Goal: Transaction & Acquisition: Purchase product/service

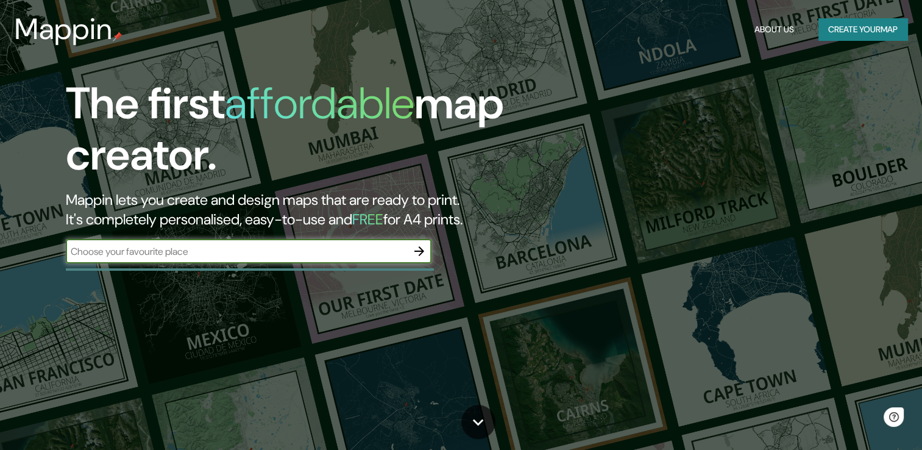
click at [390, 261] on div "​" at bounding box center [249, 251] width 366 height 24
type input "[GEOGRAPHIC_DATA]"
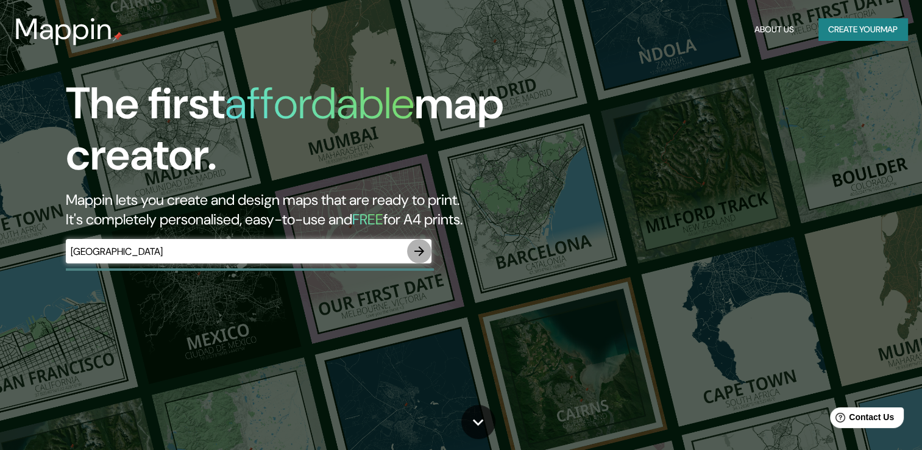
click at [419, 253] on icon "button" at bounding box center [419, 251] width 15 height 15
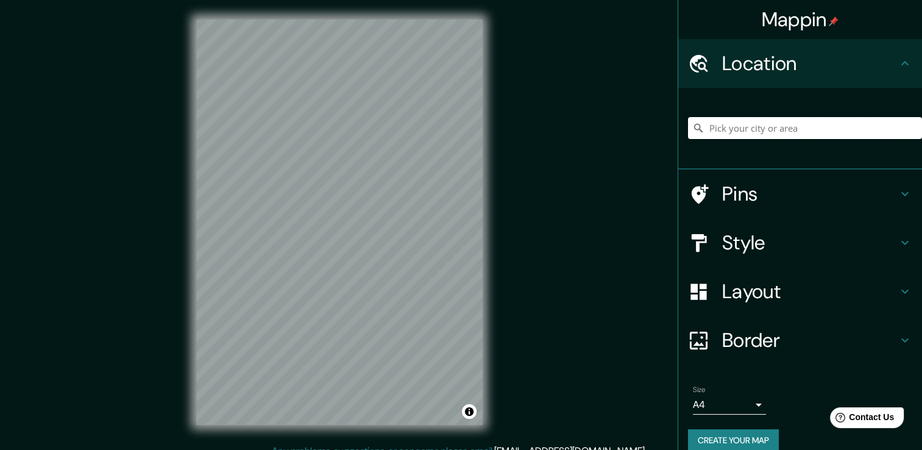
click at [744, 129] on input "Pick your city or area" at bounding box center [805, 128] width 234 height 22
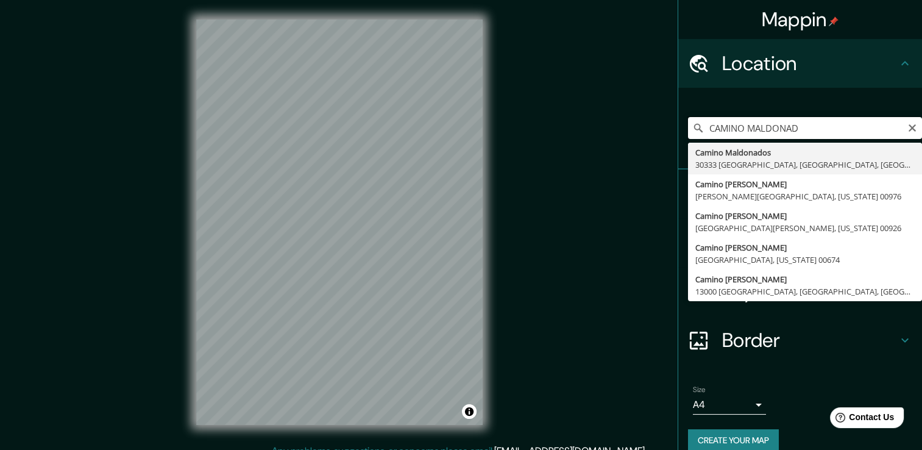
type input "[PERSON_NAME]"
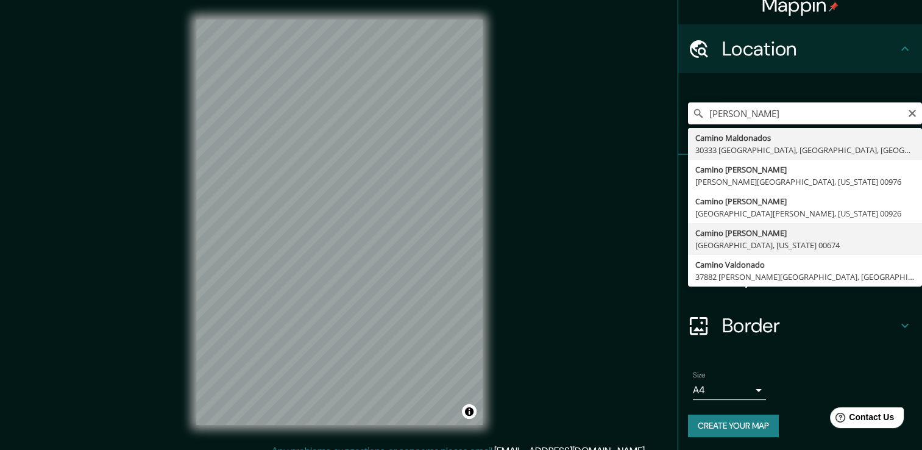
scroll to position [15, 0]
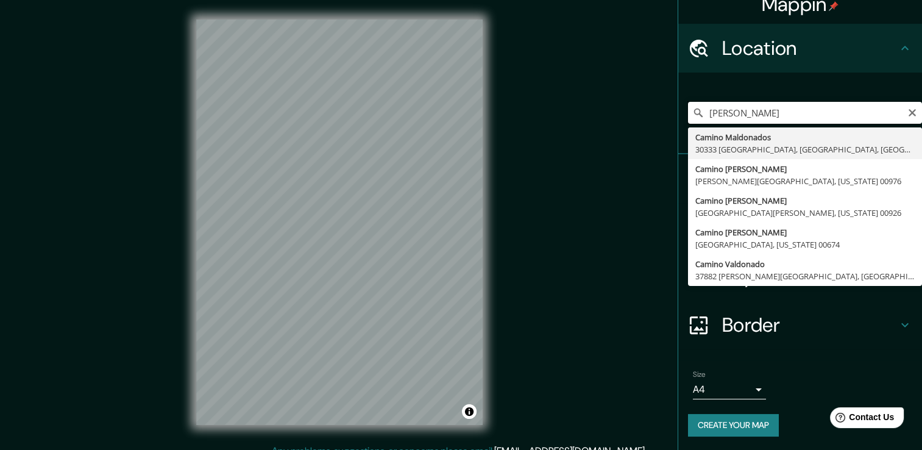
drag, startPoint x: 805, startPoint y: 106, endPoint x: 629, endPoint y: 101, distance: 176.3
click at [629, 101] on div "Mappin Location [GEOGRAPHIC_DATA][PERSON_NAME] [GEOGRAPHIC_DATA] 30333 [GEOGRAP…" at bounding box center [461, 231] width 922 height 463
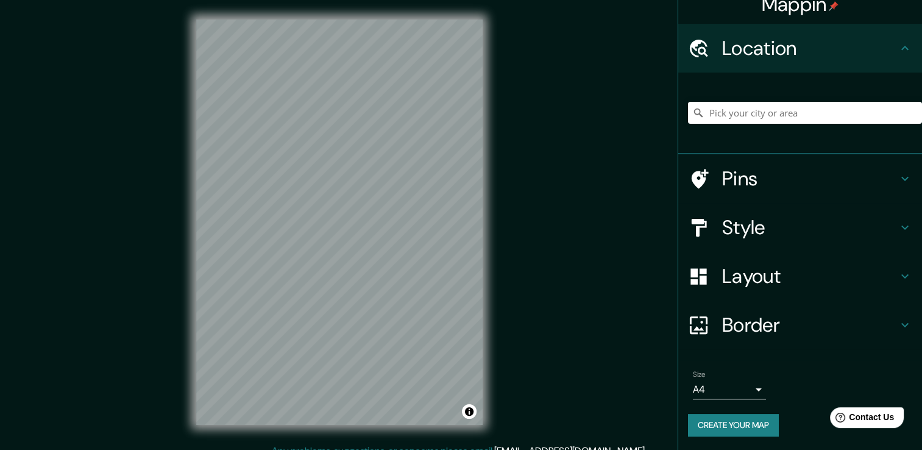
click at [569, 276] on div "Mappin Location Pins Style Layout Border Choose a border. Hint : you can make l…" at bounding box center [461, 231] width 922 height 463
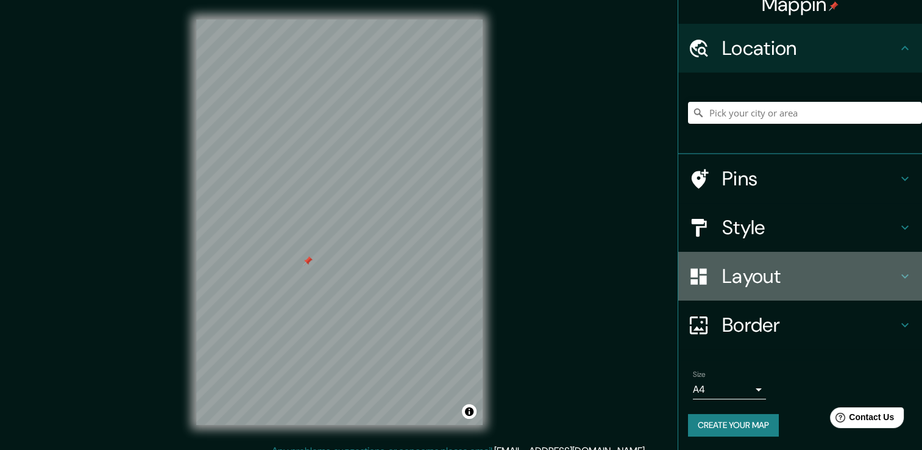
click at [898, 269] on icon at bounding box center [905, 276] width 15 height 15
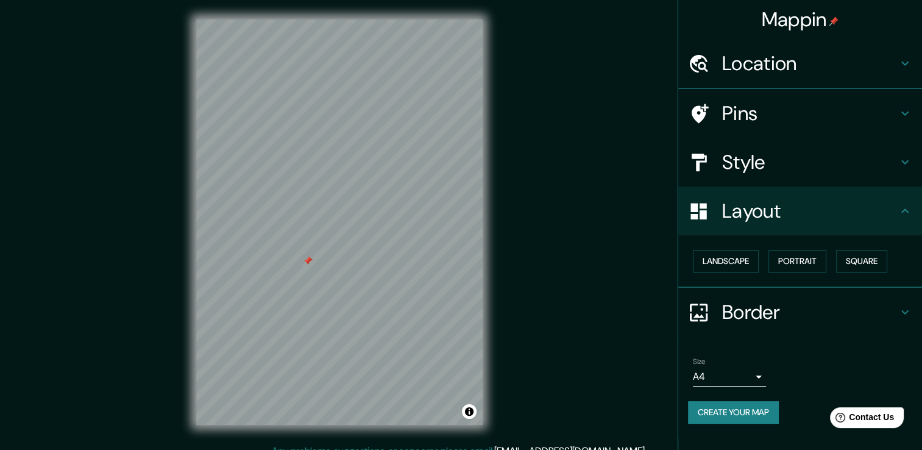
scroll to position [0, 0]
click at [802, 255] on button "Portrait" at bounding box center [798, 261] width 58 height 23
click at [711, 263] on button "Landscape" at bounding box center [726, 261] width 66 height 23
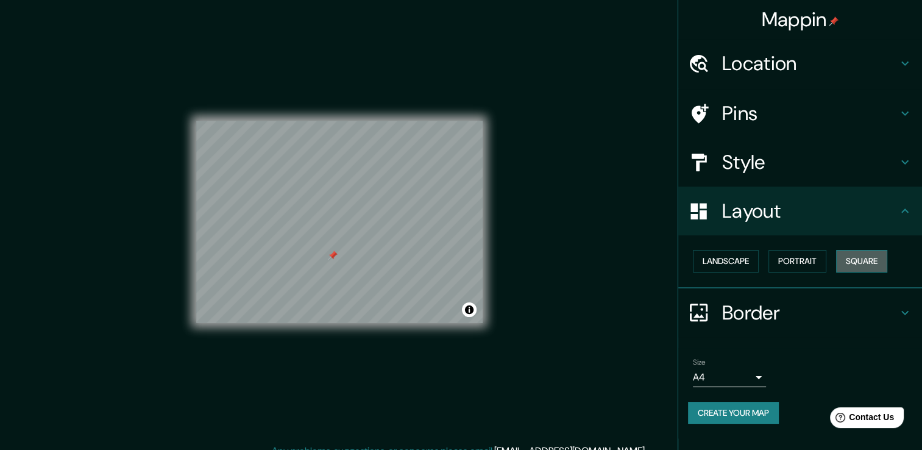
click at [868, 260] on button "Square" at bounding box center [861, 261] width 51 height 23
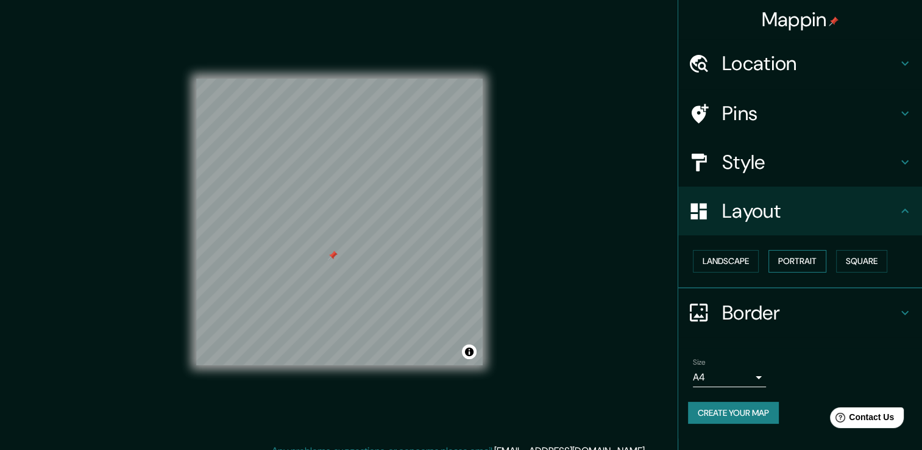
click at [810, 266] on button "Portrait" at bounding box center [798, 261] width 58 height 23
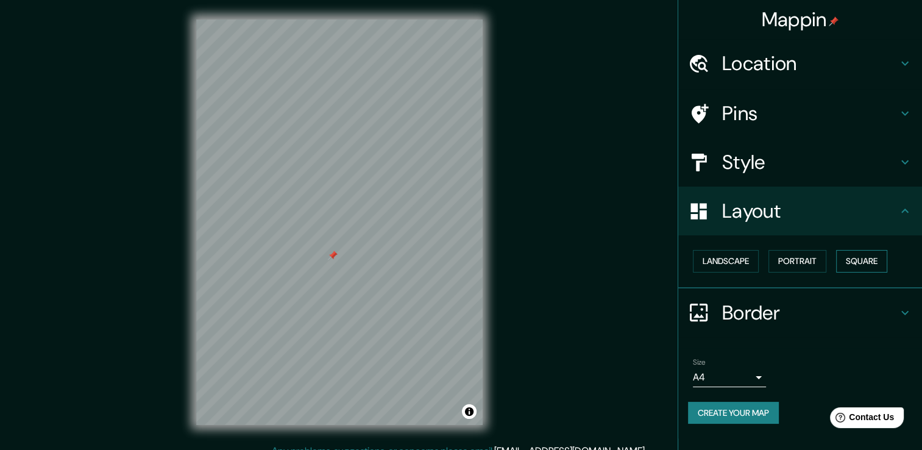
click at [878, 257] on button "Square" at bounding box center [861, 261] width 51 height 23
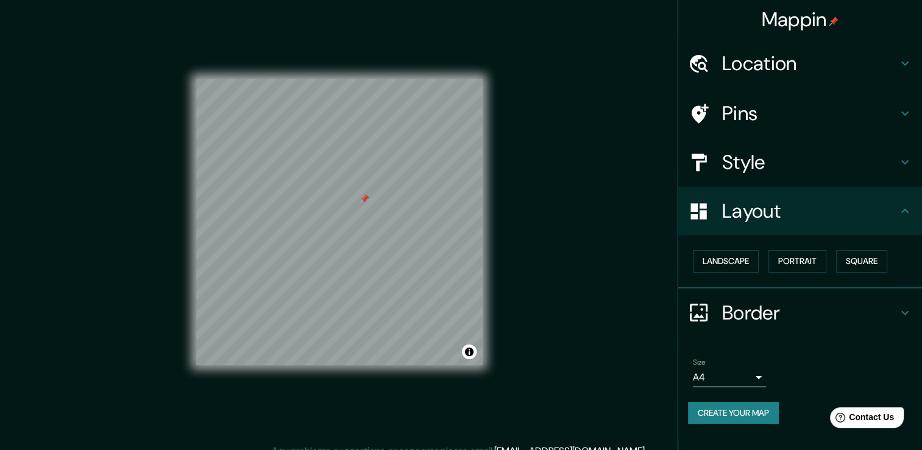
click at [907, 167] on icon at bounding box center [905, 162] width 15 height 15
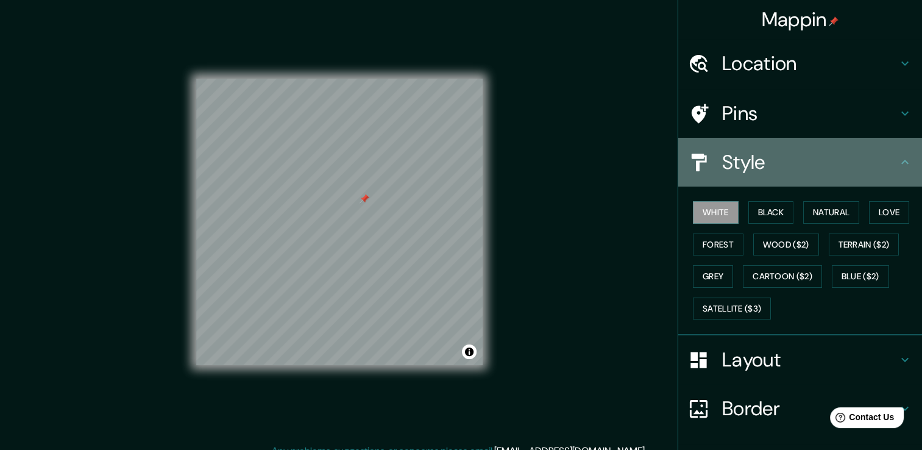
click at [907, 167] on div "Style" at bounding box center [801, 162] width 244 height 49
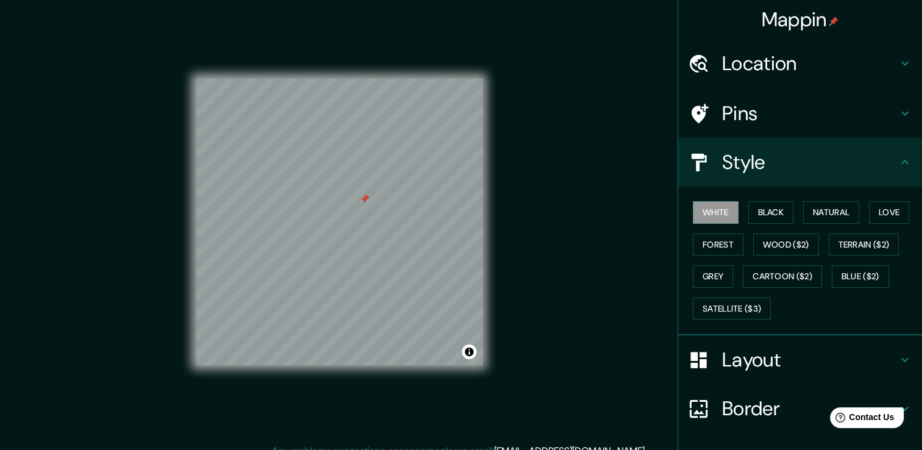
click at [898, 126] on div "Pins" at bounding box center [801, 113] width 244 height 49
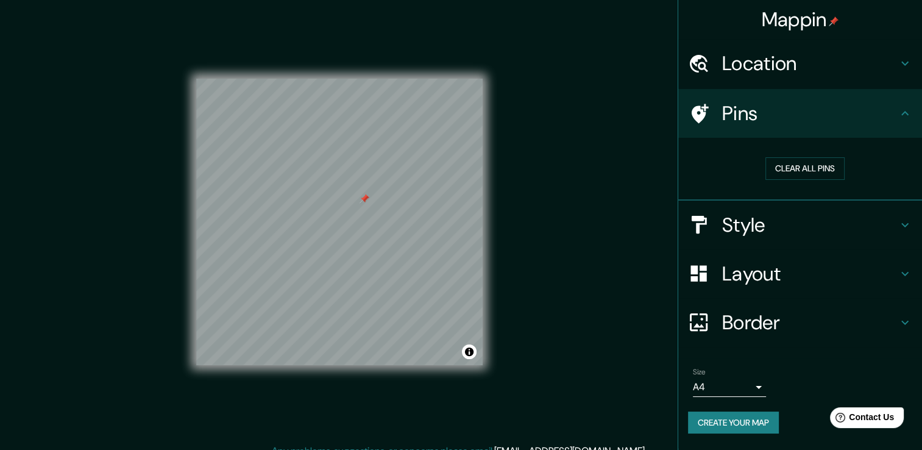
click at [896, 74] on h4 "Location" at bounding box center [810, 63] width 176 height 24
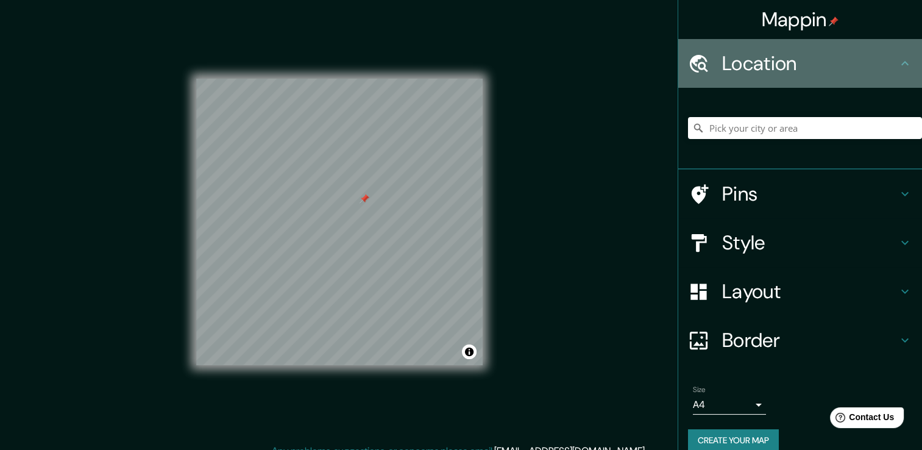
click at [901, 70] on icon at bounding box center [905, 63] width 15 height 15
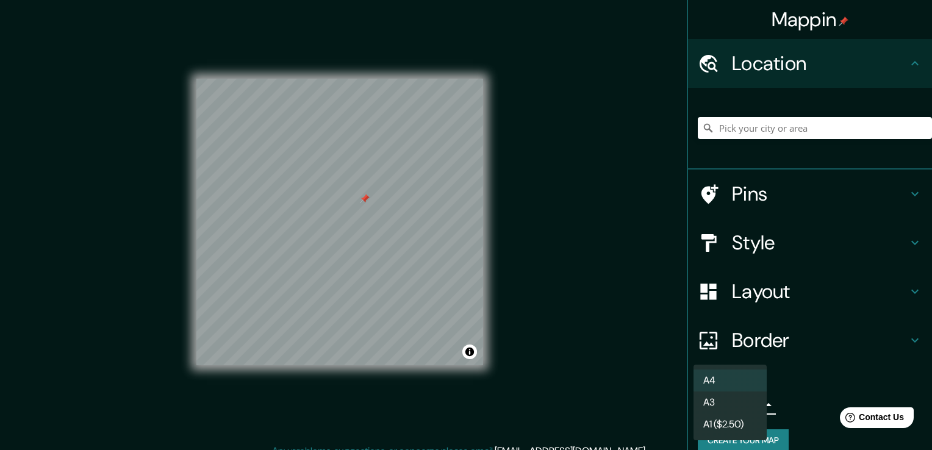
click at [744, 405] on body "Mappin Location Pins Style Layout Border Choose a border. Hint : you can make l…" at bounding box center [466, 225] width 932 height 450
click at [729, 404] on li "A3" at bounding box center [729, 402] width 73 height 22
type input "a4"
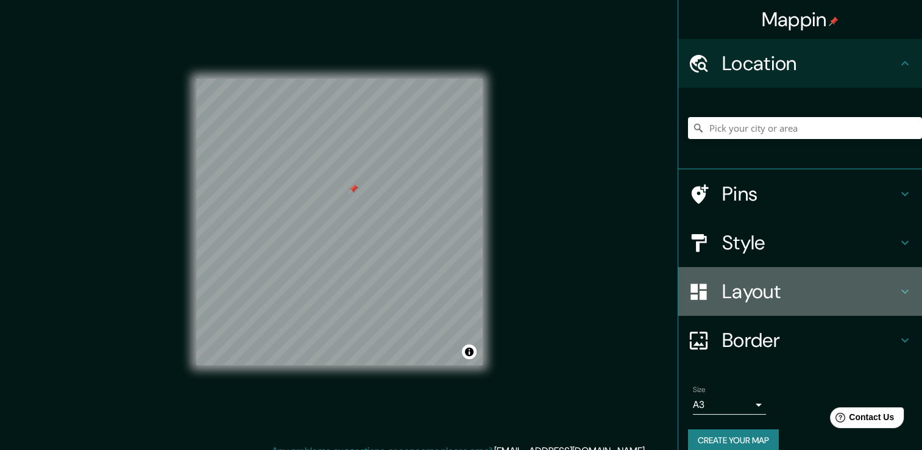
click at [741, 292] on h4 "Layout" at bounding box center [810, 291] width 176 height 24
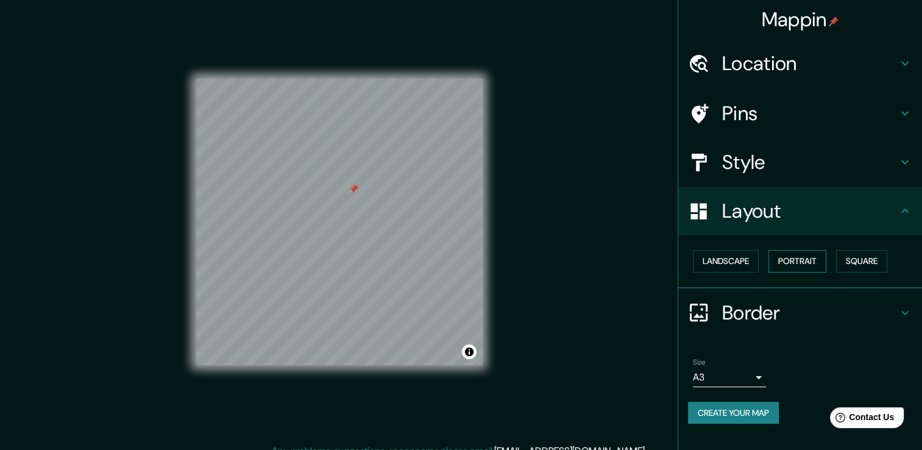
click at [811, 261] on button "Portrait" at bounding box center [798, 261] width 58 height 23
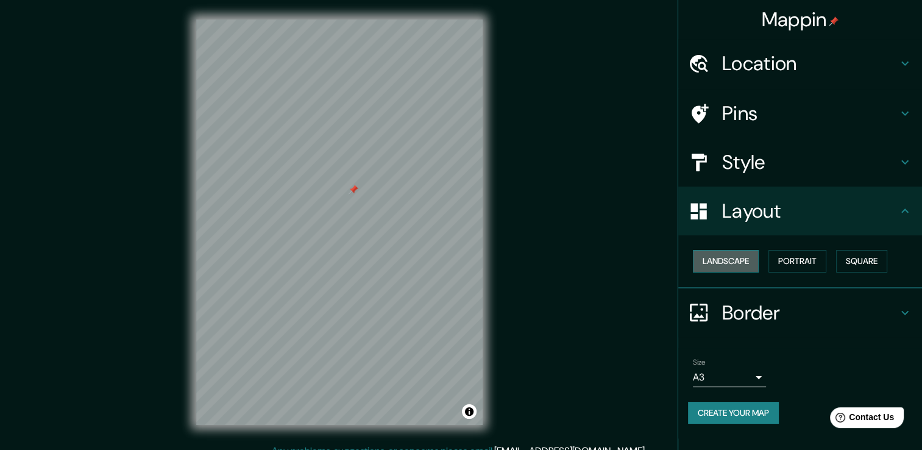
click at [732, 258] on button "Landscape" at bounding box center [726, 261] width 66 height 23
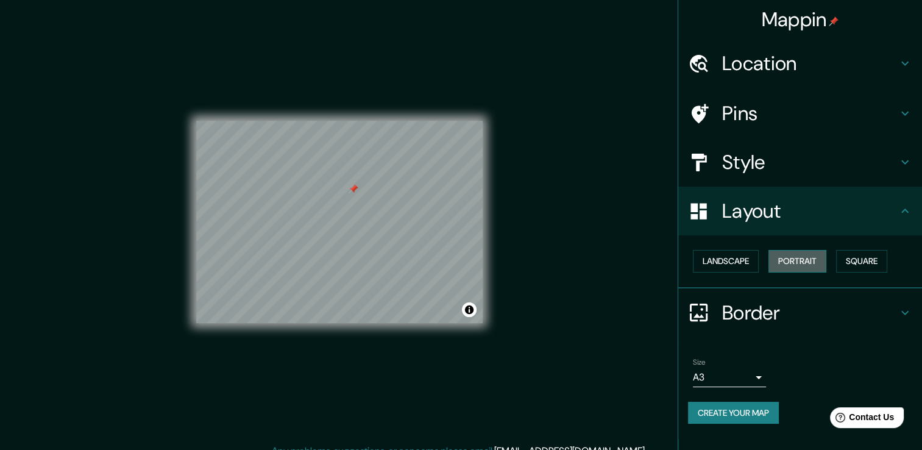
click at [810, 258] on button "Portrait" at bounding box center [798, 261] width 58 height 23
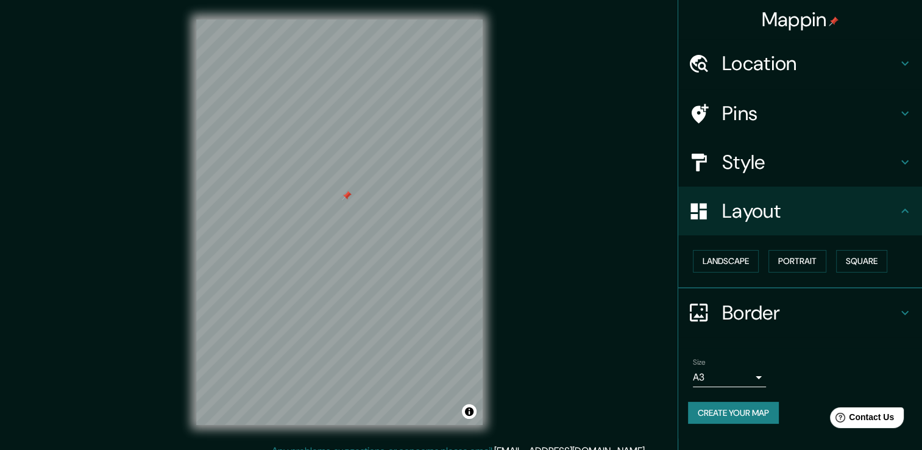
click at [641, 290] on div "Mappin Location Pins Style Layout Landscape Portrait Square Border Choose a bor…" at bounding box center [461, 231] width 922 height 463
click at [780, 124] on h4 "Pins" at bounding box center [810, 113] width 176 height 24
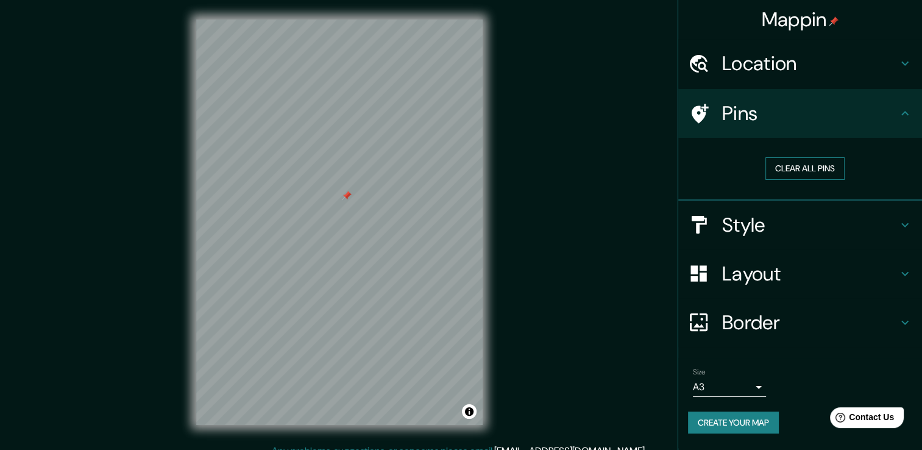
click at [794, 172] on button "Clear all pins" at bounding box center [805, 168] width 79 height 23
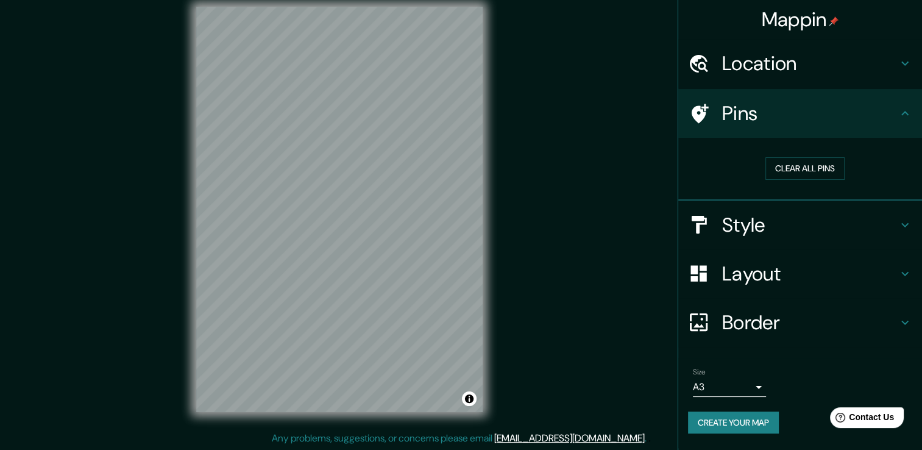
scroll to position [13, 0]
click at [759, 429] on button "Create your map" at bounding box center [733, 423] width 91 height 23
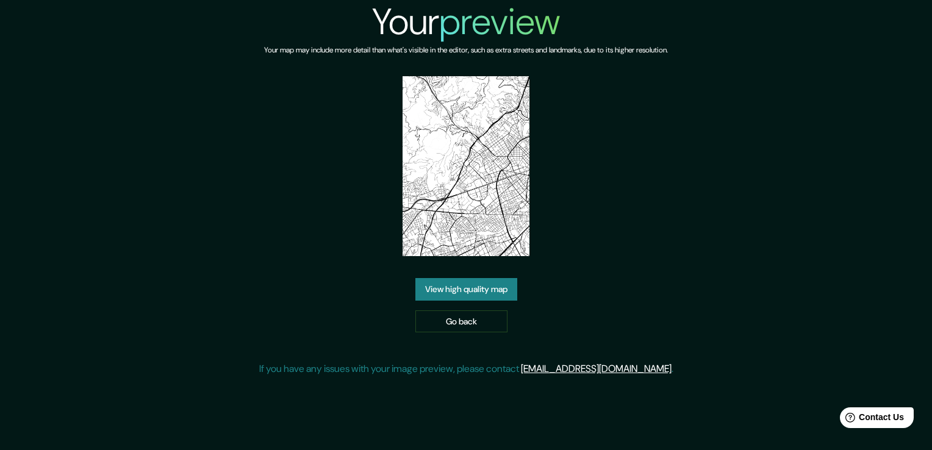
click at [494, 291] on link "View high quality map" at bounding box center [466, 289] width 102 height 23
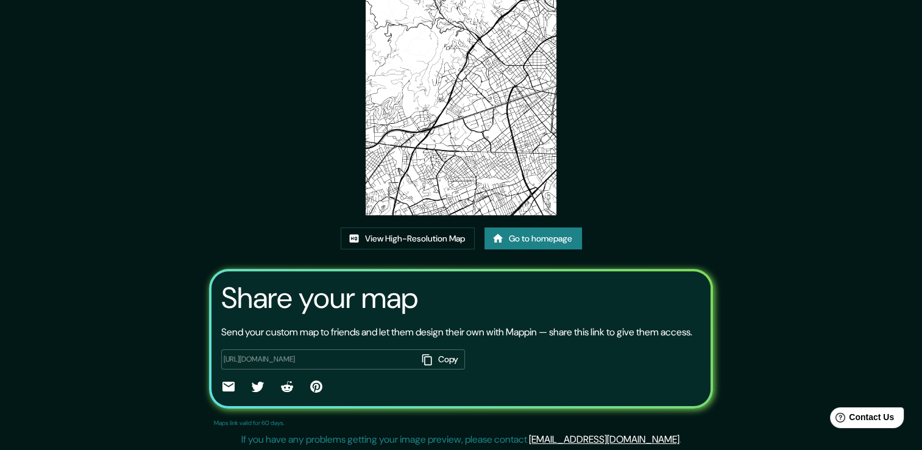
scroll to position [122, 0]
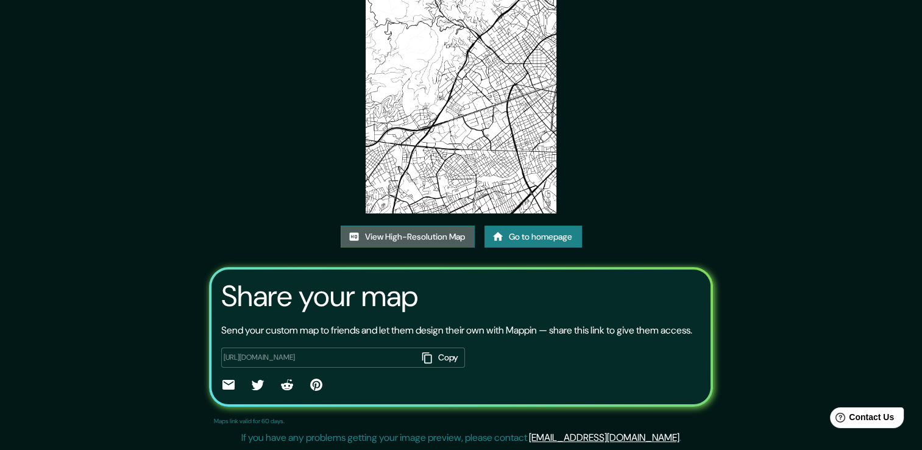
drag, startPoint x: 419, startPoint y: 226, endPoint x: 405, endPoint y: 215, distance: 18.7
click at [405, 226] on link "View High-Resolution Map" at bounding box center [408, 237] width 134 height 23
click at [415, 232] on link "View High-Resolution Map" at bounding box center [408, 237] width 134 height 23
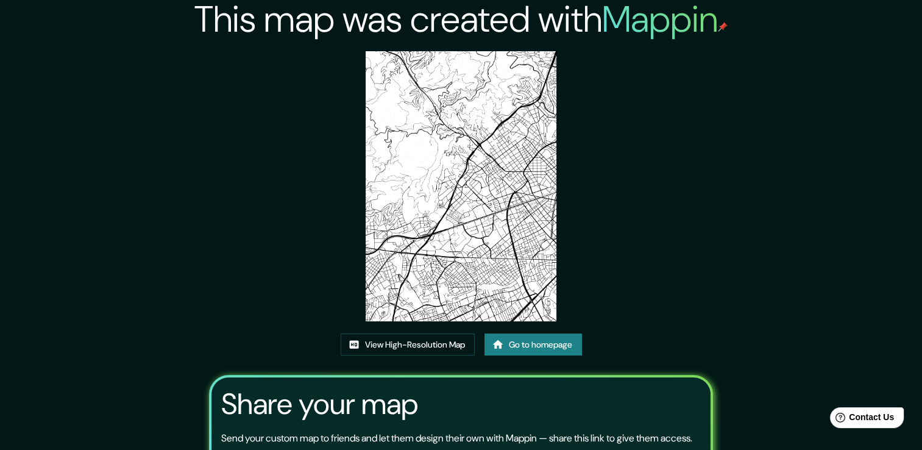
scroll to position [0, 0]
